Goal: Find specific page/section

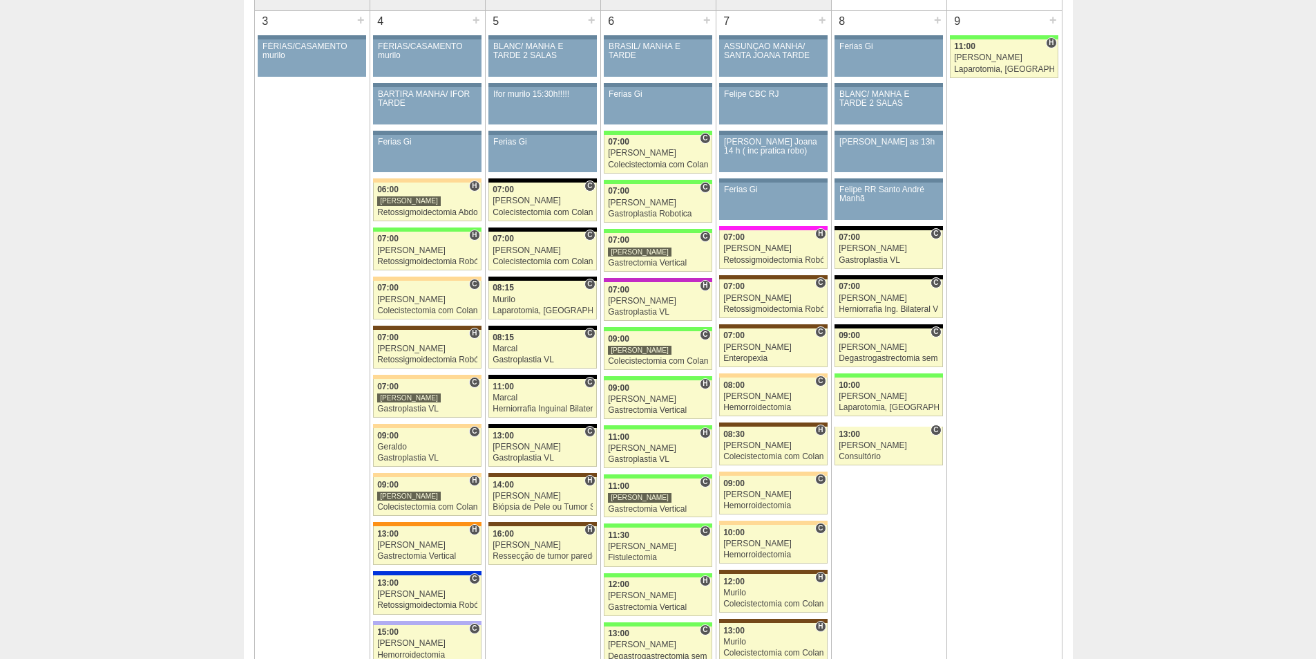
scroll to position [760, 0]
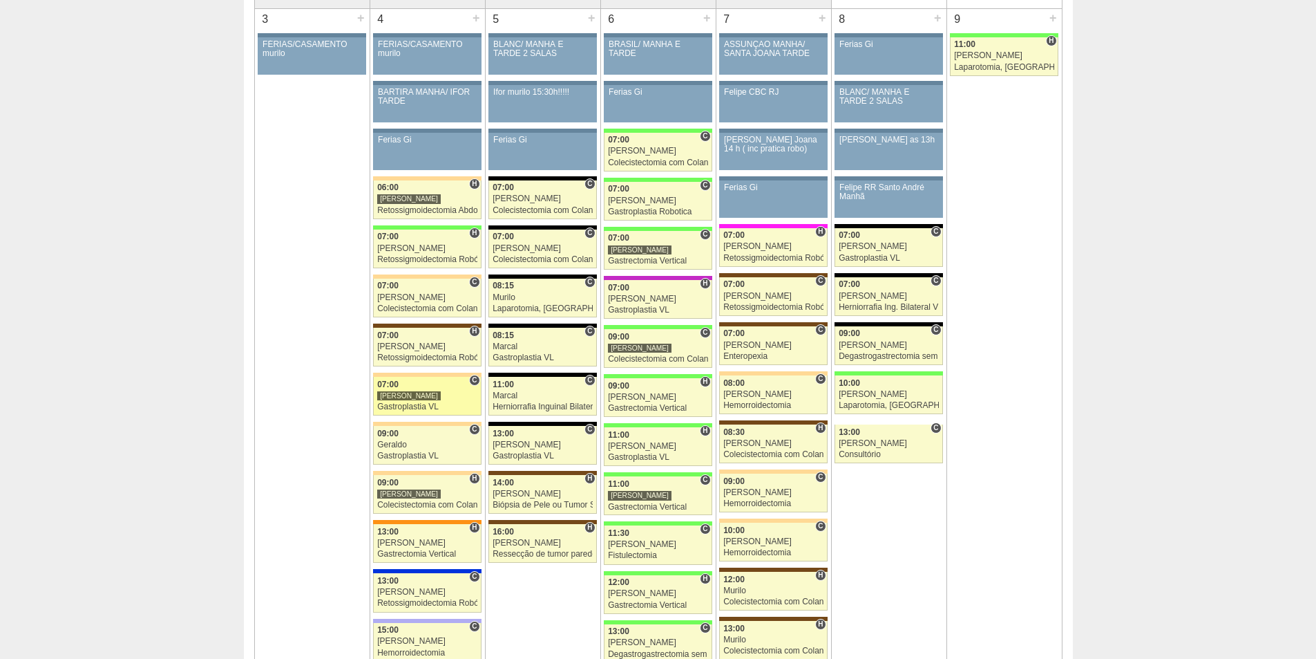
click at [439, 397] on div "[PERSON_NAME]" at bounding box center [427, 395] width 100 height 9
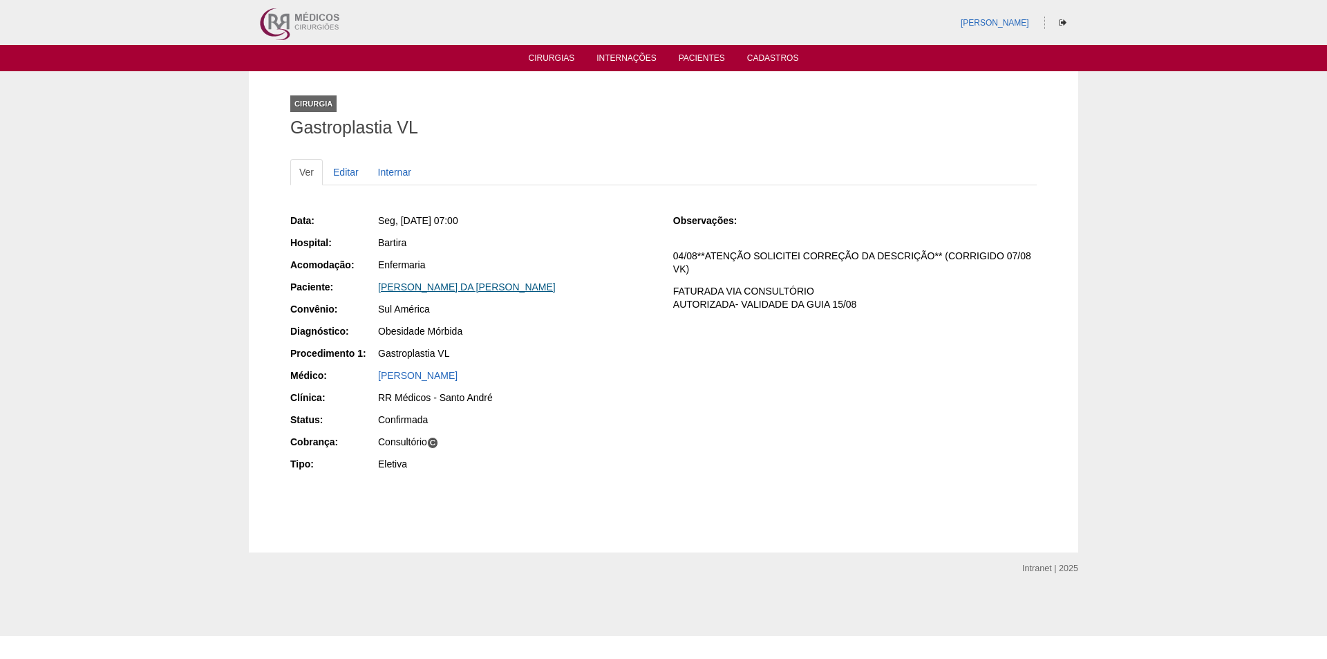
click at [419, 291] on link "[PERSON_NAME] [PERSON_NAME] [PERSON_NAME]" at bounding box center [467, 286] width 178 height 11
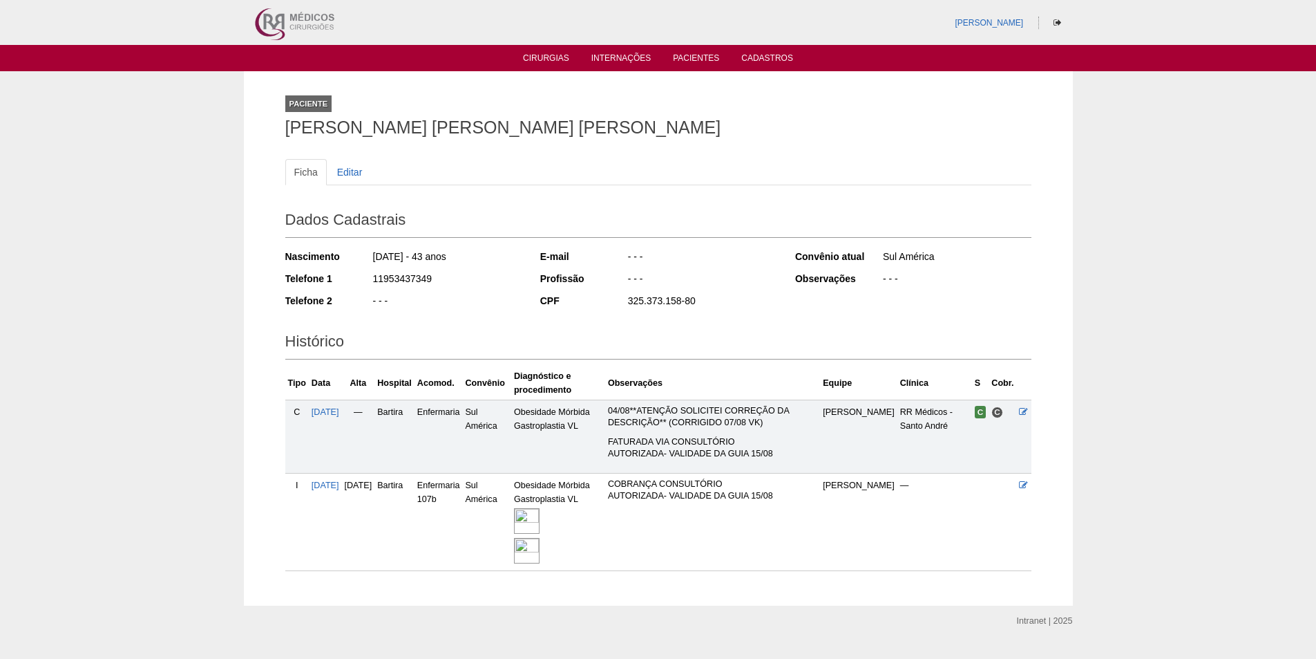
click at [540, 526] on img at bounding box center [527, 521] width 26 height 26
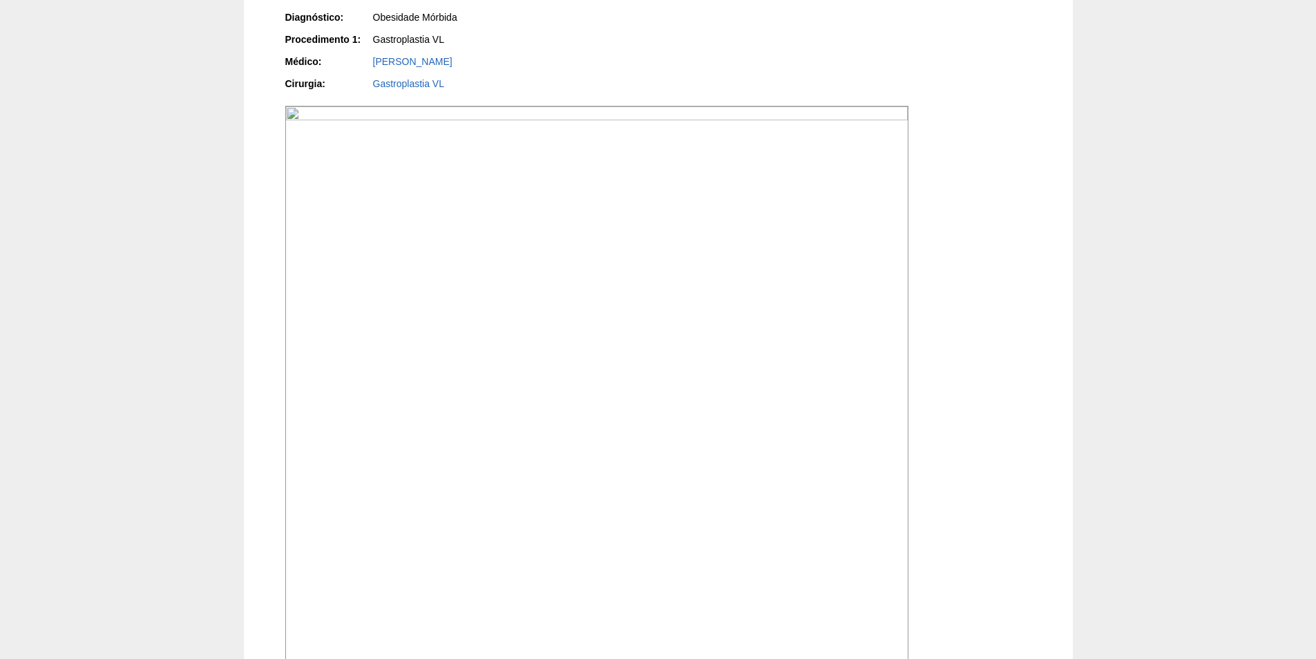
scroll to position [346, 0]
